Goal: Task Accomplishment & Management: Manage account settings

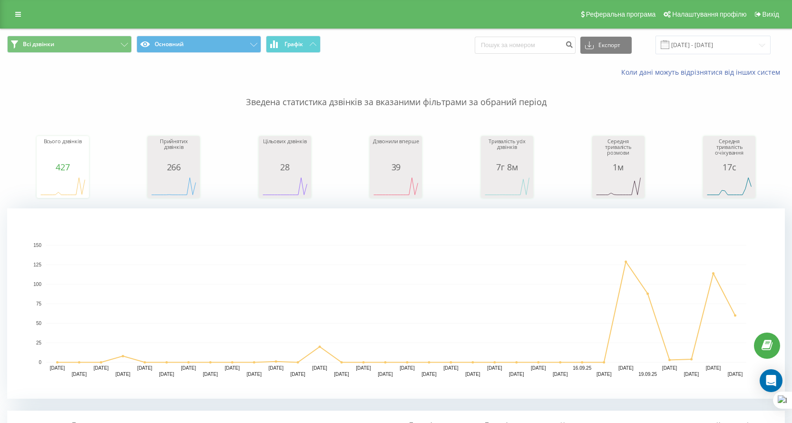
click at [18, 10] on link at bounding box center [18, 14] width 17 height 13
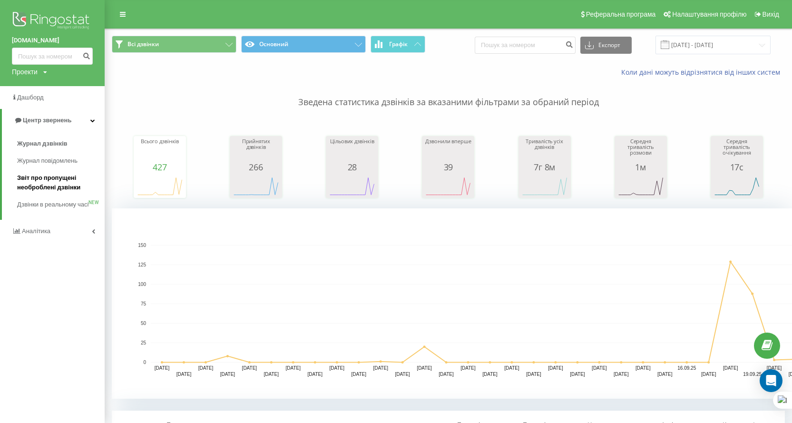
click at [50, 182] on span "Звіт про пропущені необроблені дзвінки" at bounding box center [58, 182] width 83 height 19
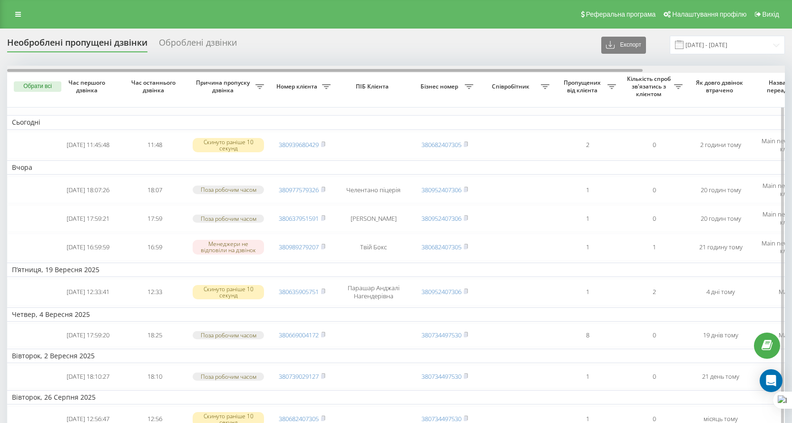
scroll to position [0, 174]
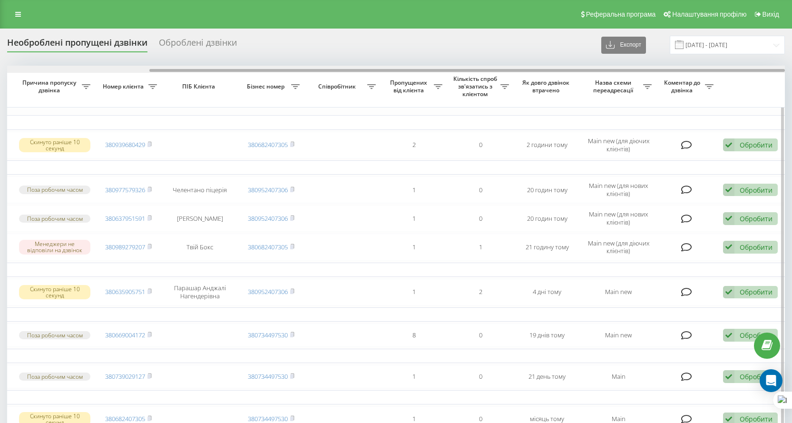
drag, startPoint x: 427, startPoint y: 70, endPoint x: 654, endPoint y: 89, distance: 228.6
click at [654, 89] on div "Обрати всі Час першого дзвінка Час останнього дзвінка Причина пропуску дзвінка …" at bounding box center [395, 283] width 777 height 434
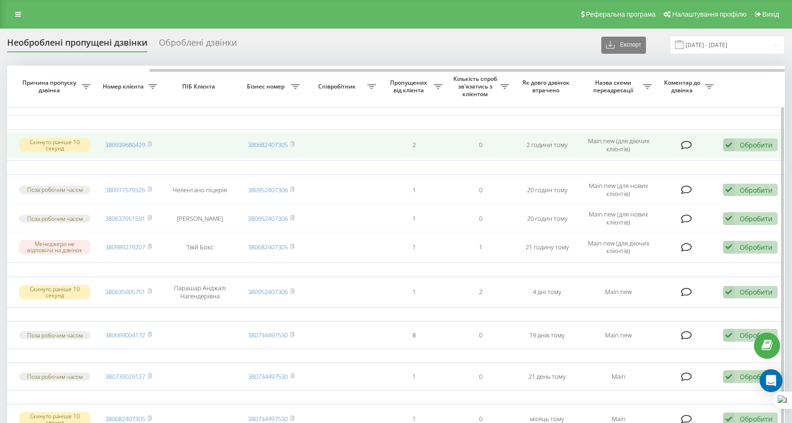
click at [757, 139] on div "Обробити Не вдалося зв'язатися Зв'язався з клієнтом за допомогою іншого каналу …" at bounding box center [750, 144] width 55 height 13
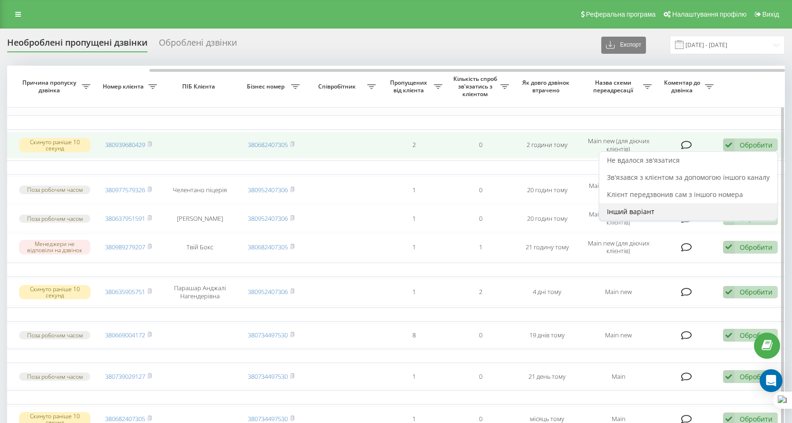
click at [702, 210] on div "Інший варіант" at bounding box center [688, 211] width 178 height 17
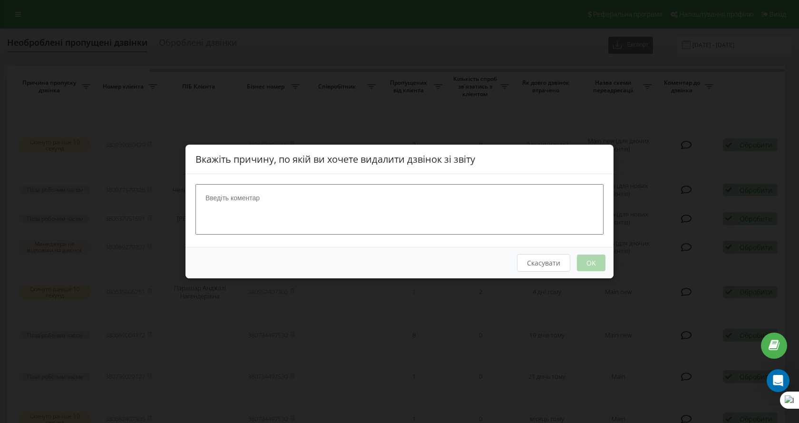
click at [313, 222] on textarea at bounding box center [399, 209] width 408 height 50
type textarea "Костік"
click at [584, 262] on button "OK" at bounding box center [591, 262] width 29 height 17
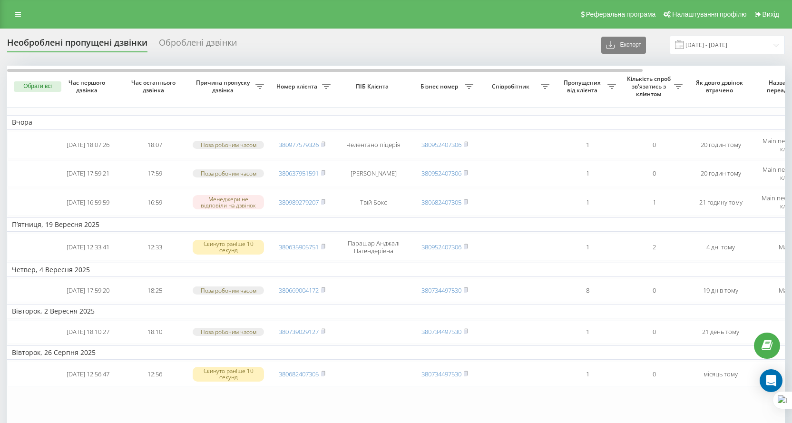
click at [209, 42] on div "Оброблені дзвінки" at bounding box center [198, 45] width 78 height 15
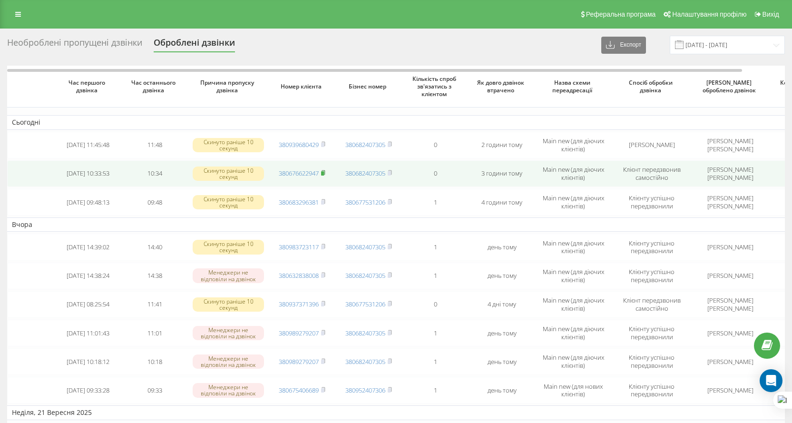
click at [323, 172] on rect at bounding box center [322, 173] width 3 height 4
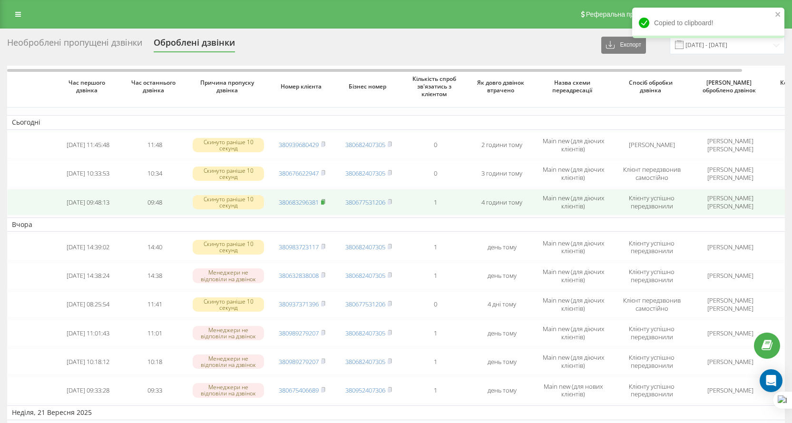
click at [323, 201] on rect at bounding box center [322, 202] width 3 height 4
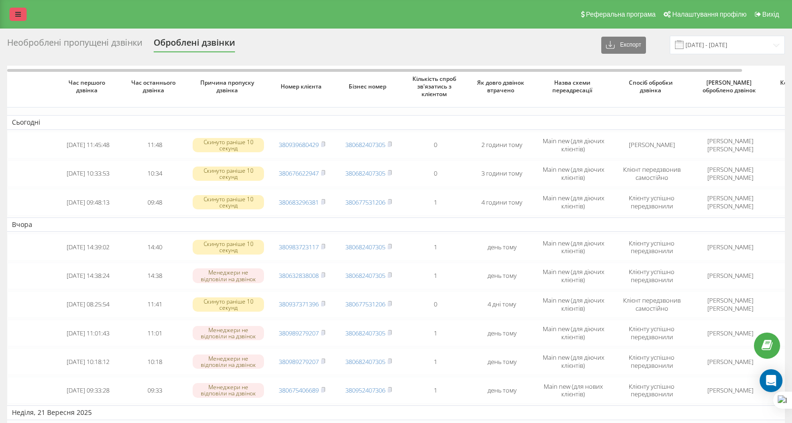
click at [21, 11] on link at bounding box center [18, 14] width 17 height 13
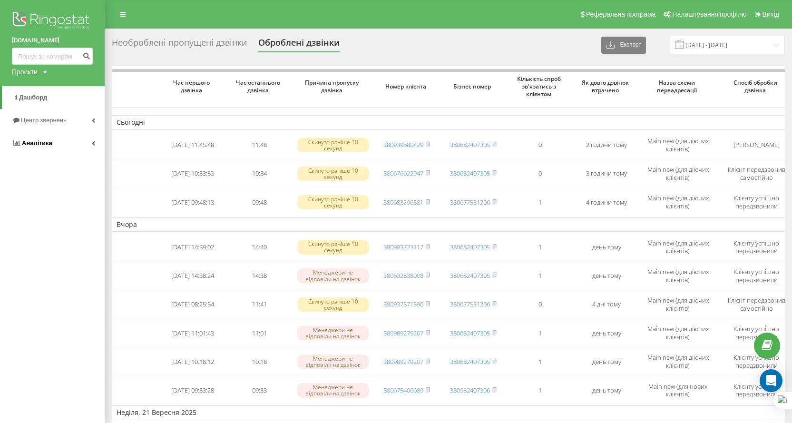
click at [29, 136] on link "Аналiтика" at bounding box center [52, 143] width 105 height 23
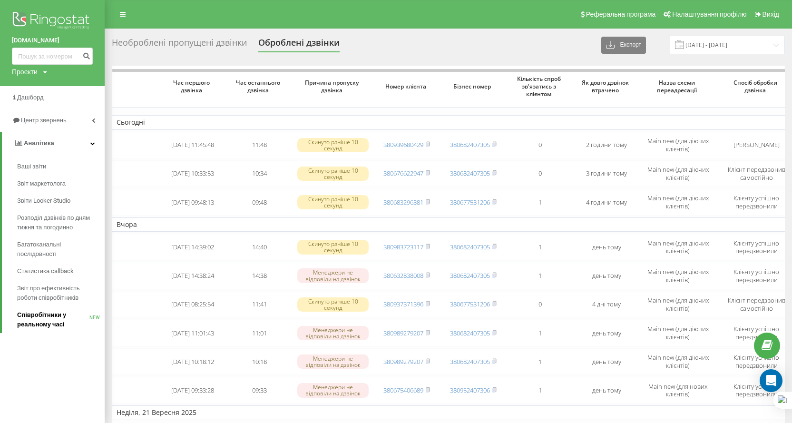
click at [54, 311] on span "Співробітники у реальному часі" at bounding box center [53, 319] width 72 height 19
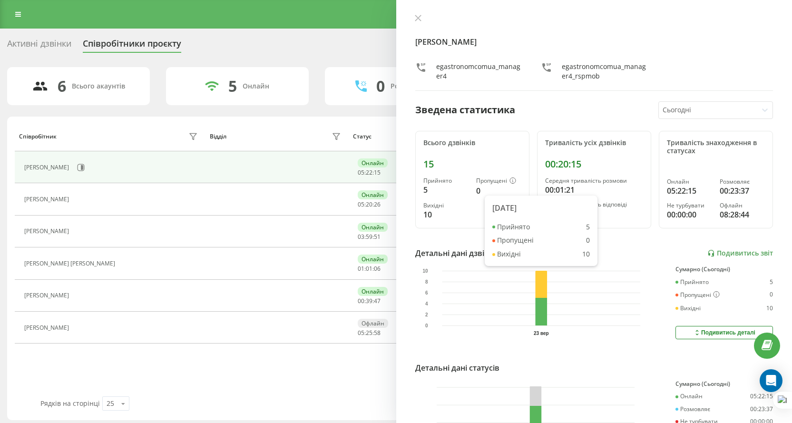
scroll to position [87, 0]
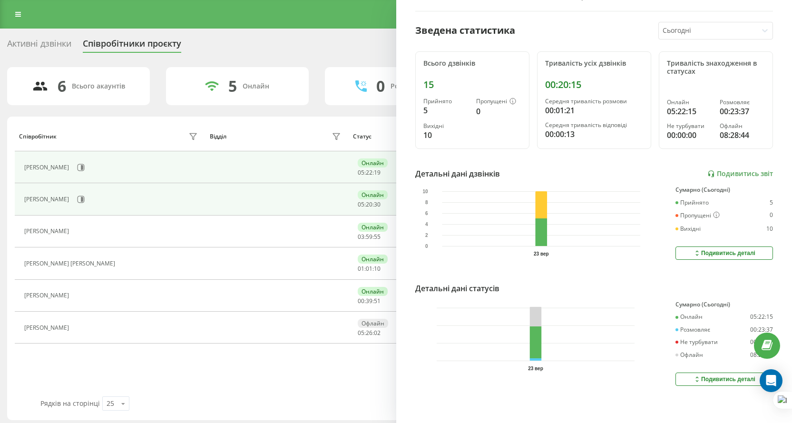
click at [71, 196] on div "[PERSON_NAME]" at bounding box center [47, 199] width 47 height 7
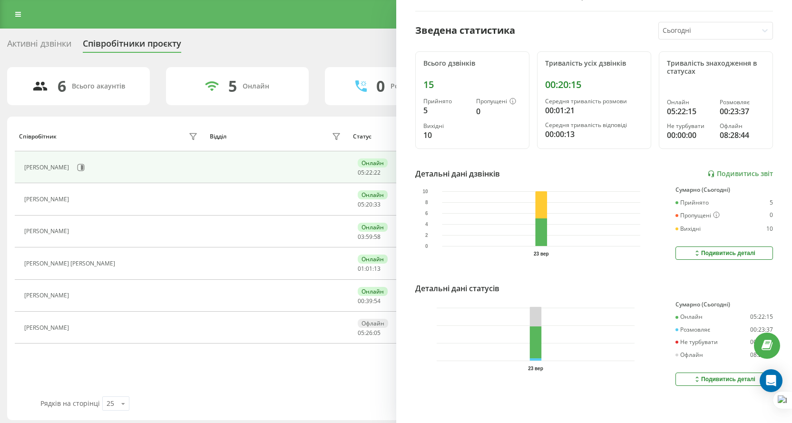
scroll to position [0, 0]
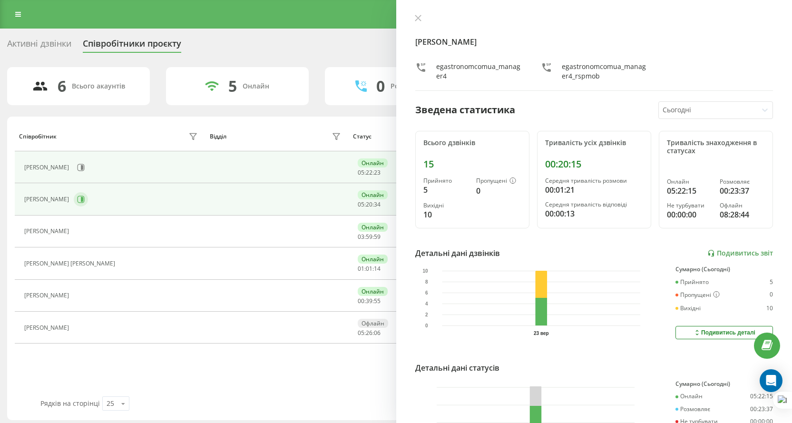
click at [85, 201] on icon at bounding box center [81, 199] width 8 height 8
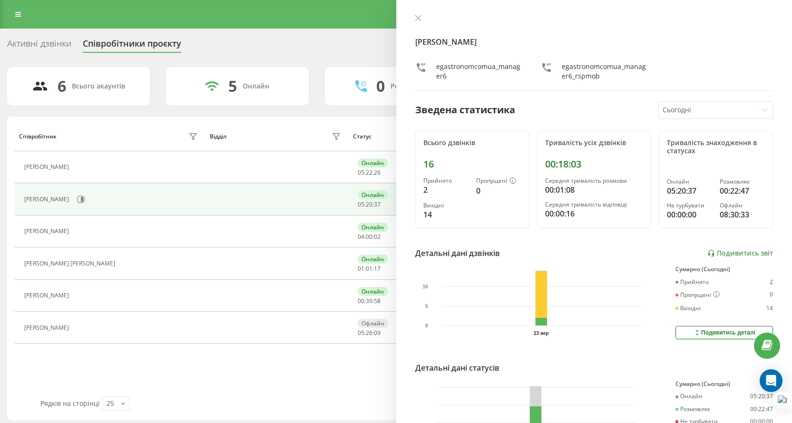
scroll to position [87, 0]
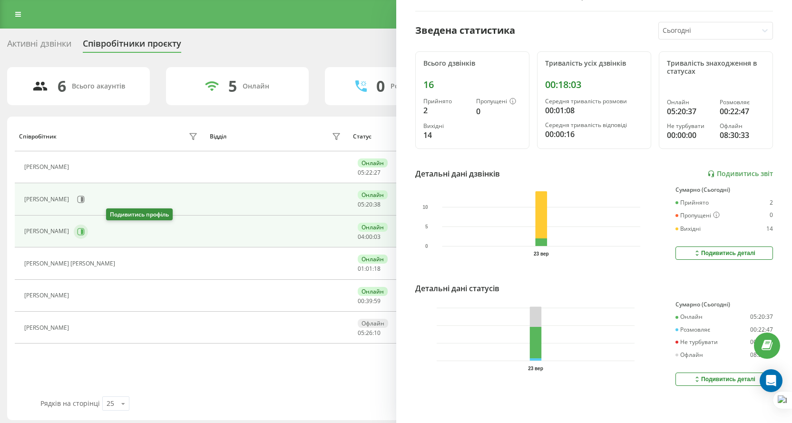
click at [85, 234] on icon at bounding box center [81, 232] width 8 height 8
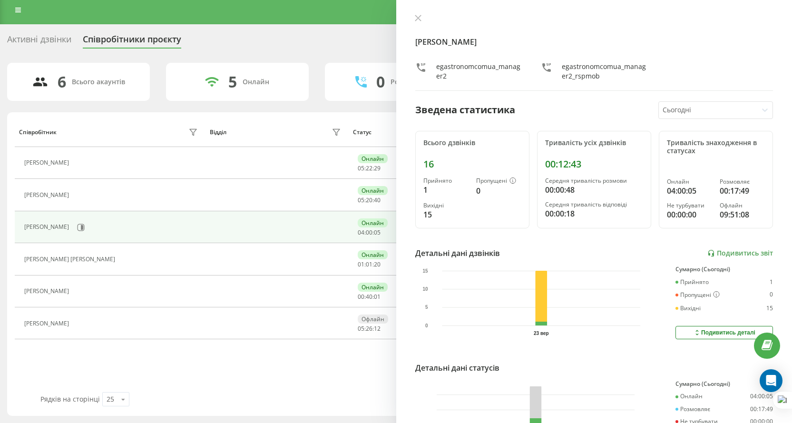
scroll to position [87, 0]
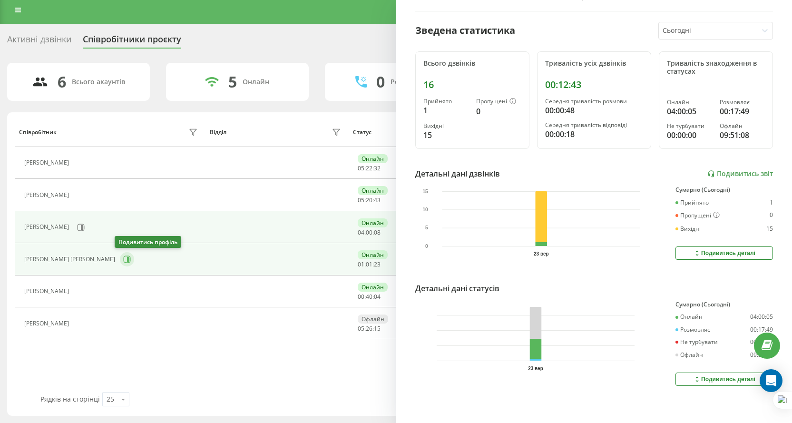
click at [123, 258] on icon at bounding box center [127, 259] width 8 height 8
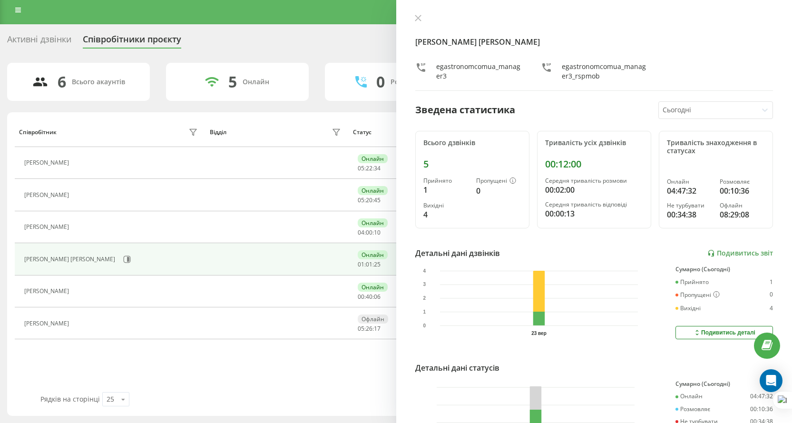
scroll to position [87, 0]
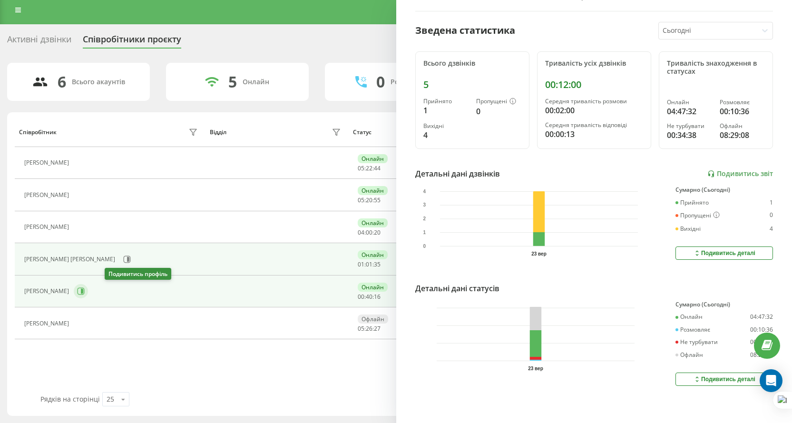
click at [88, 291] on button at bounding box center [81, 291] width 14 height 14
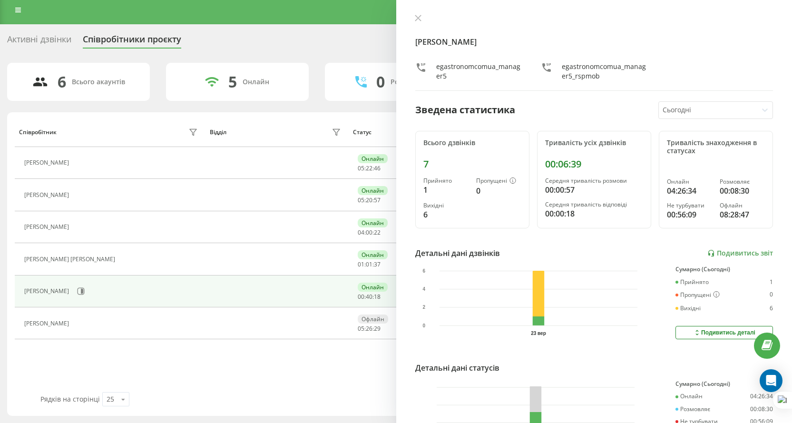
scroll to position [87, 0]
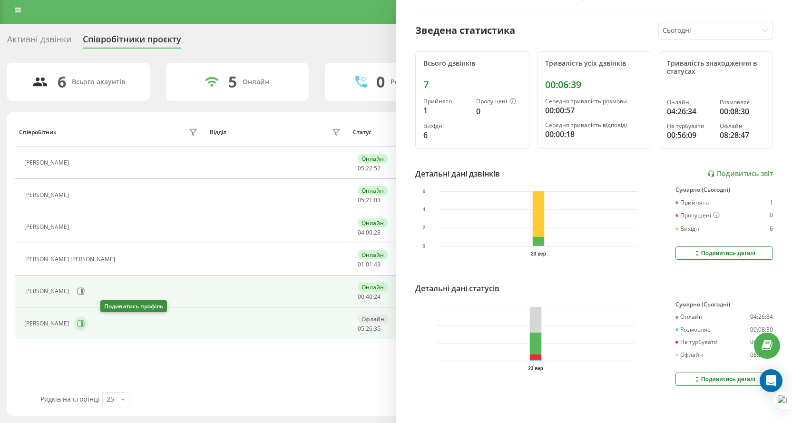
click at [88, 328] on button at bounding box center [81, 323] width 14 height 14
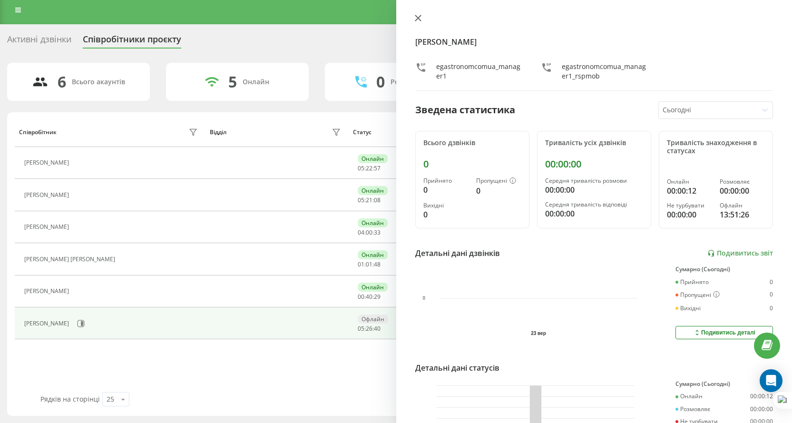
click at [423, 15] on button at bounding box center [418, 18] width 12 height 9
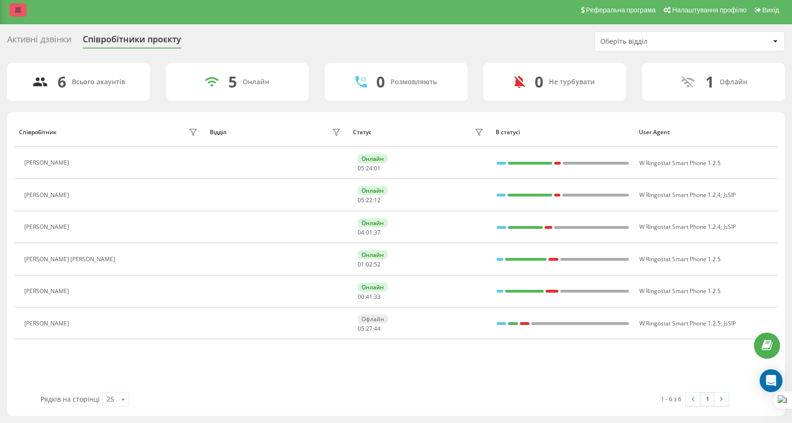
click at [22, 10] on link at bounding box center [18, 9] width 17 height 13
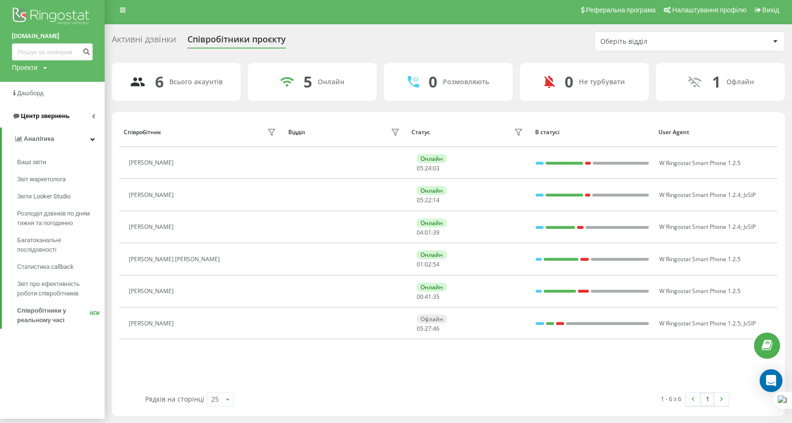
click at [58, 119] on span "Центр звернень" at bounding box center [45, 115] width 49 height 7
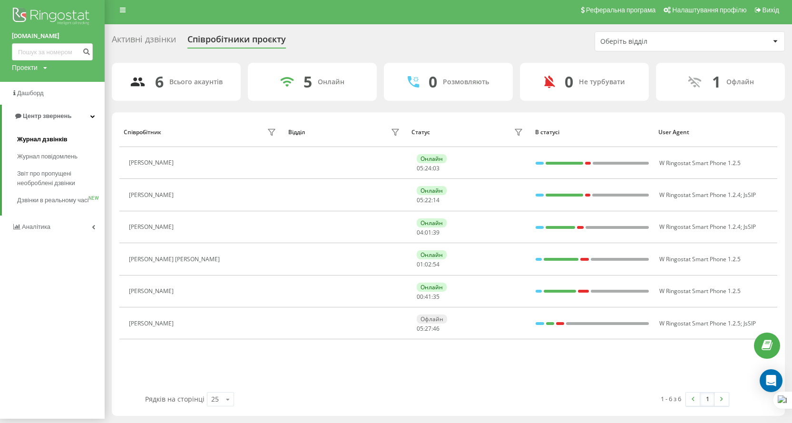
click at [60, 136] on span "Журнал дзвінків" at bounding box center [42, 140] width 50 height 10
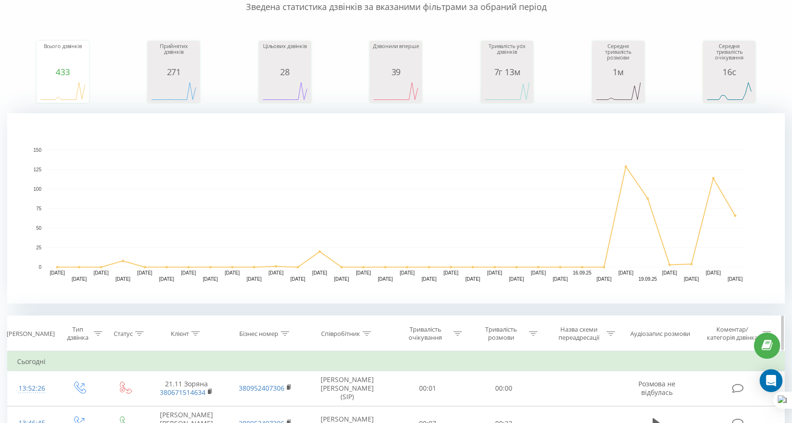
scroll to position [190, 0]
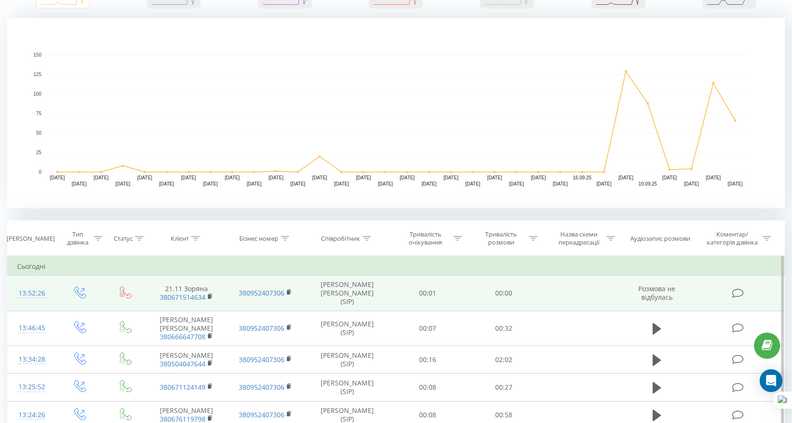
click at [214, 294] on span "380671514634" at bounding box center [186, 297] width 60 height 9
click at [209, 294] on rect at bounding box center [209, 296] width 3 height 4
click at [186, 297] on link "380671514634" at bounding box center [183, 296] width 46 height 9
click at [210, 294] on rect at bounding box center [209, 296] width 3 height 4
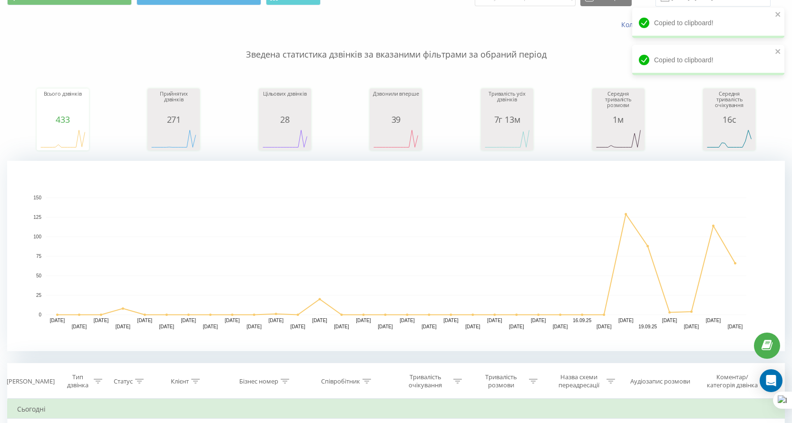
scroll to position [0, 0]
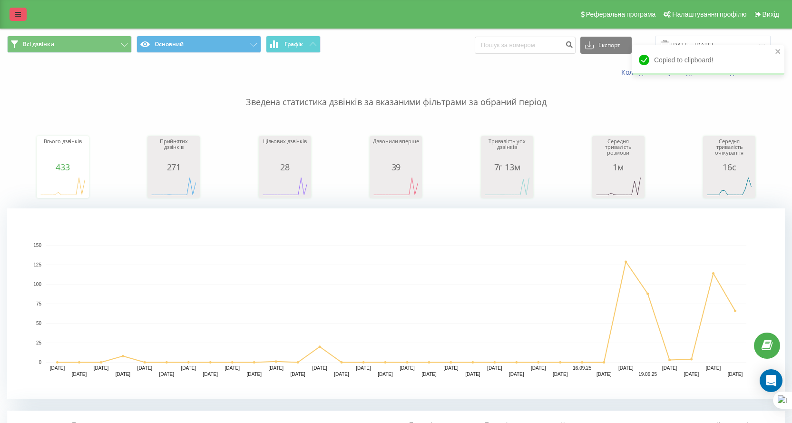
click at [17, 12] on icon at bounding box center [18, 14] width 6 height 7
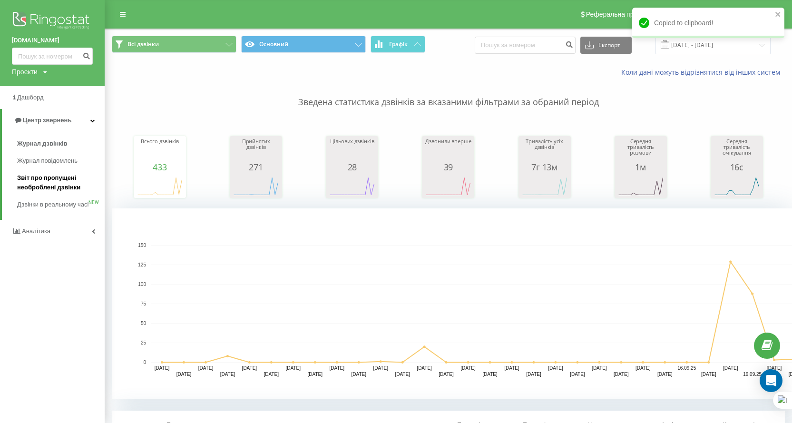
click at [47, 181] on span "Звіт про пропущені необроблені дзвінки" at bounding box center [58, 182] width 83 height 19
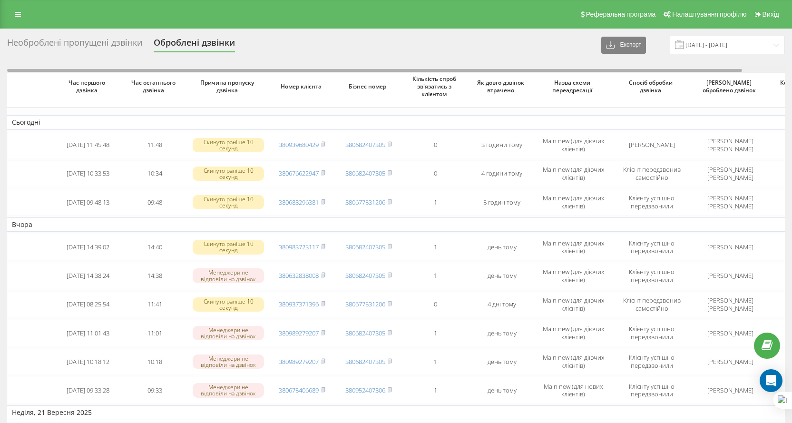
drag, startPoint x: 409, startPoint y: 69, endPoint x: 374, endPoint y: 84, distance: 38.3
click at [374, 84] on div "Час першого дзвінка Час останнього дзвінка Причина пропуску дзвінка Номер клієн…" at bounding box center [395, 329] width 777 height 526
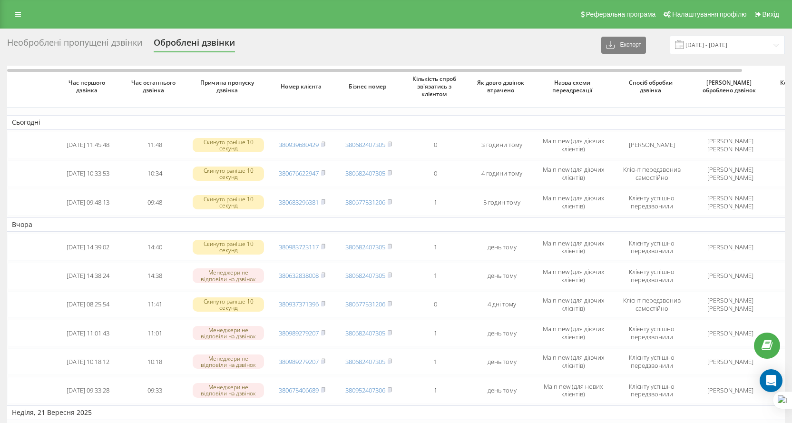
click at [120, 47] on div "Необроблені пропущені дзвінки" at bounding box center [74, 45] width 135 height 15
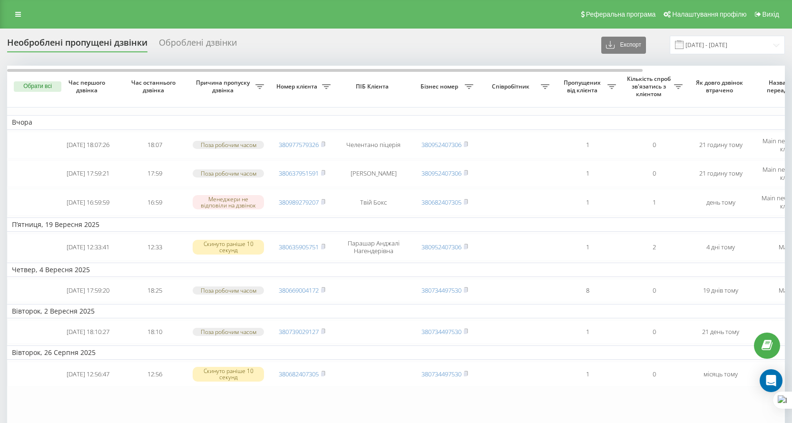
click at [14, 16] on link at bounding box center [18, 14] width 17 height 13
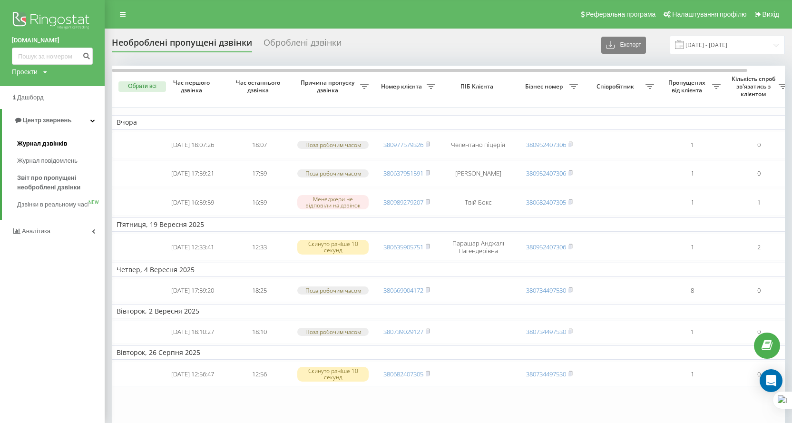
click at [42, 141] on span "Журнал дзвінків" at bounding box center [42, 144] width 50 height 10
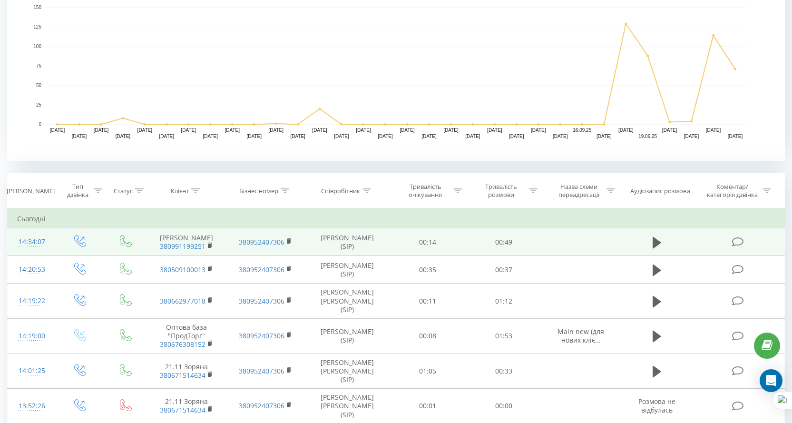
scroll to position [285, 0]
